Goal: Task Accomplishment & Management: Use online tool/utility

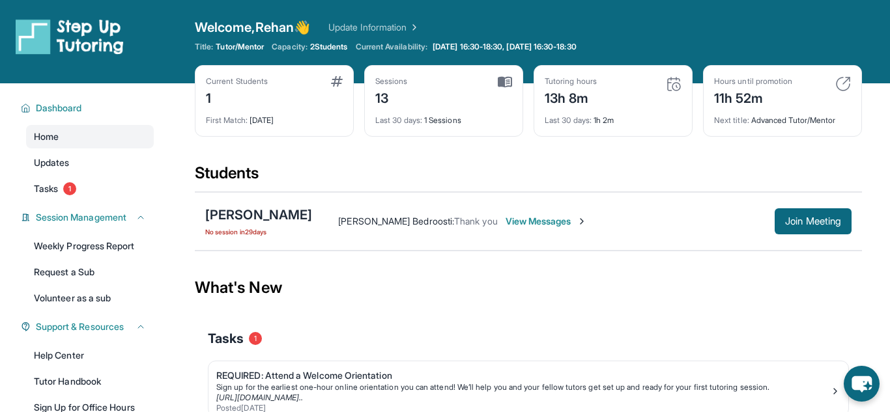
click at [247, 234] on span "No session [DATE]" at bounding box center [258, 232] width 107 height 10
click at [319, 263] on div "What's New" at bounding box center [528, 287] width 667 height 57
click at [872, 85] on main "Current Students 1 First Match : [DATE] Sessions 13 Last 30 days : 1 Sessions T…" at bounding box center [528, 281] width 723 height 396
click at [789, 218] on span "Join Meeting" at bounding box center [813, 222] width 56 height 8
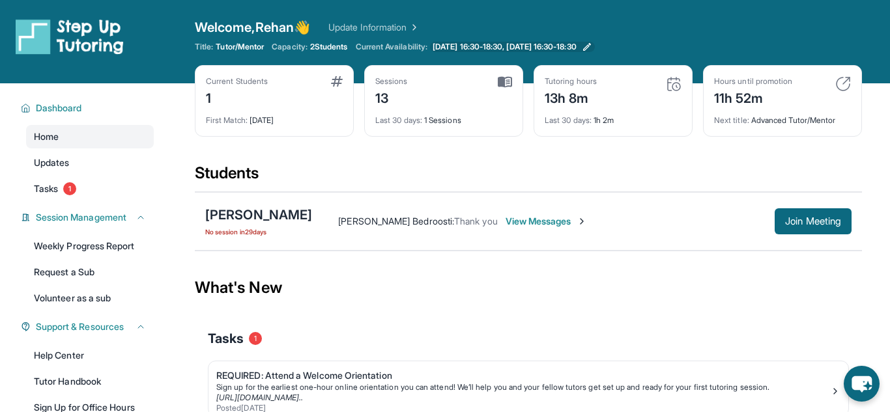
click at [461, 45] on span "[DATE] 16:30-18:30, [DATE] 16:30-18:30" at bounding box center [505, 47] width 144 height 10
click at [512, 219] on span "View Messages" at bounding box center [546, 221] width 81 height 13
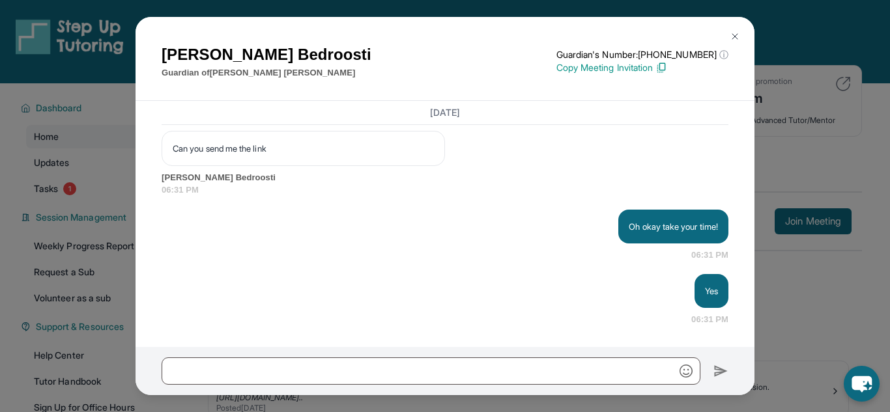
scroll to position [12015, 0]
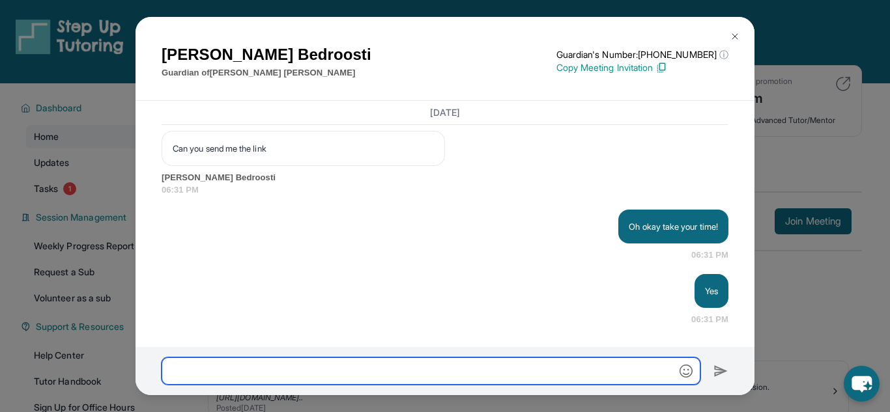
click at [406, 367] on input "text" at bounding box center [431, 371] width 539 height 27
paste input "**********"
type input "**********"
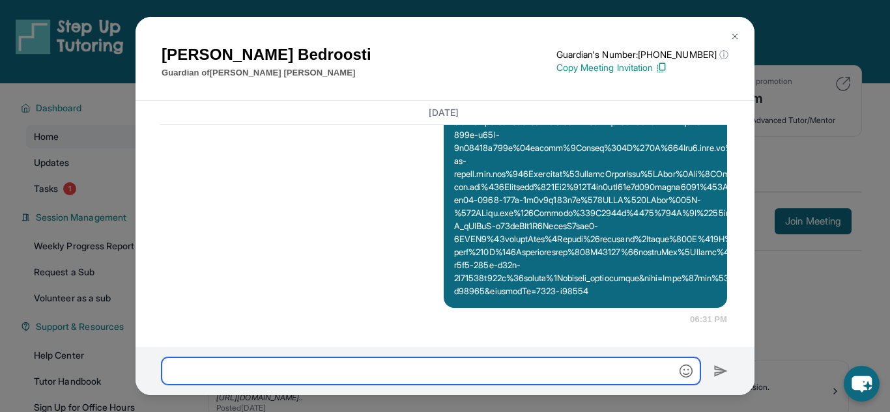
scroll to position [12143, 1]
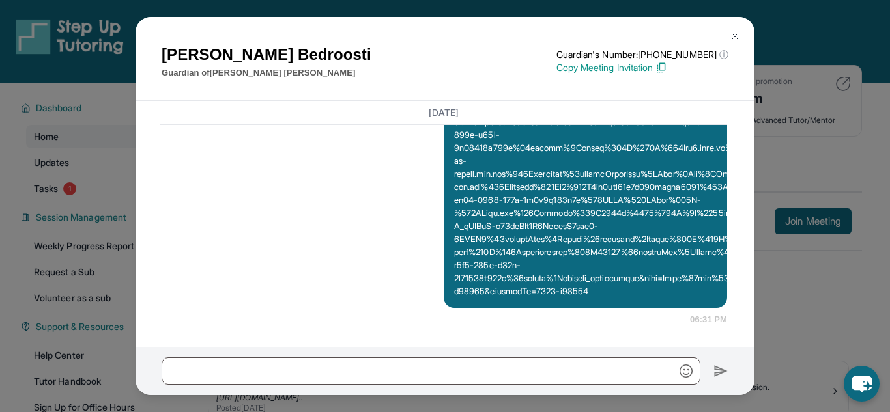
click at [667, 67] on img at bounding box center [661, 68] width 12 height 12
click at [737, 31] on button at bounding box center [735, 36] width 26 height 26
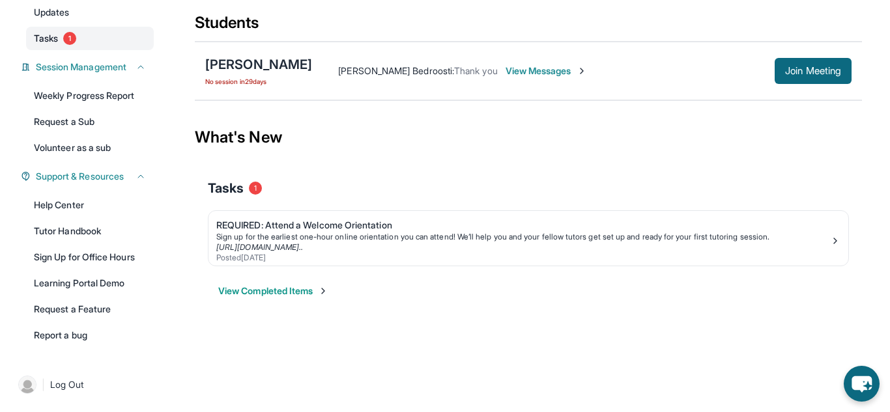
scroll to position [0, 0]
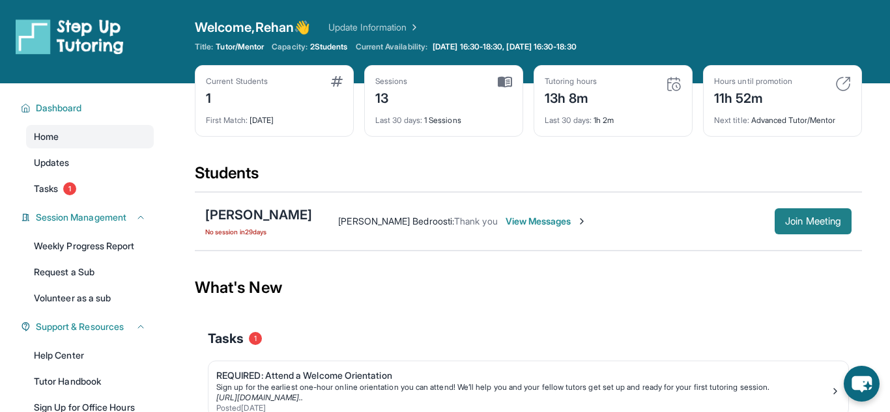
click at [786, 225] on span "Join Meeting" at bounding box center [813, 222] width 56 height 8
